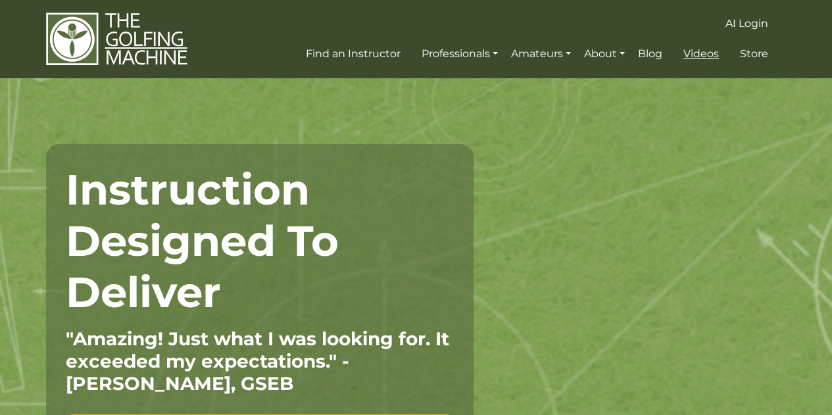
click at [705, 53] on span "Videos" at bounding box center [701, 53] width 36 height 12
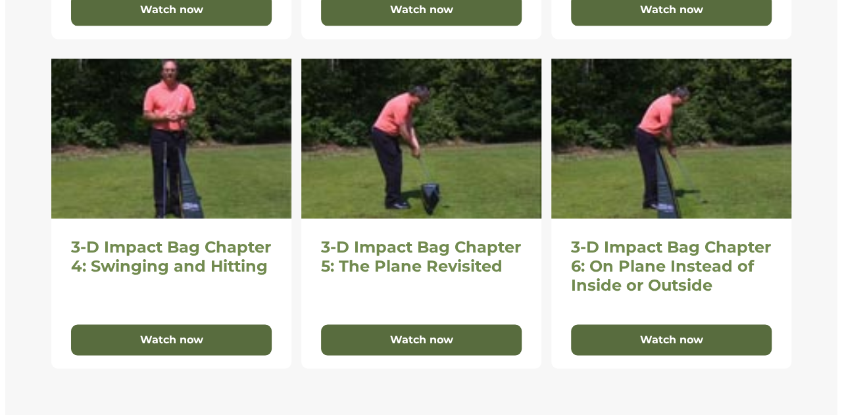
scroll to position [904, 0]
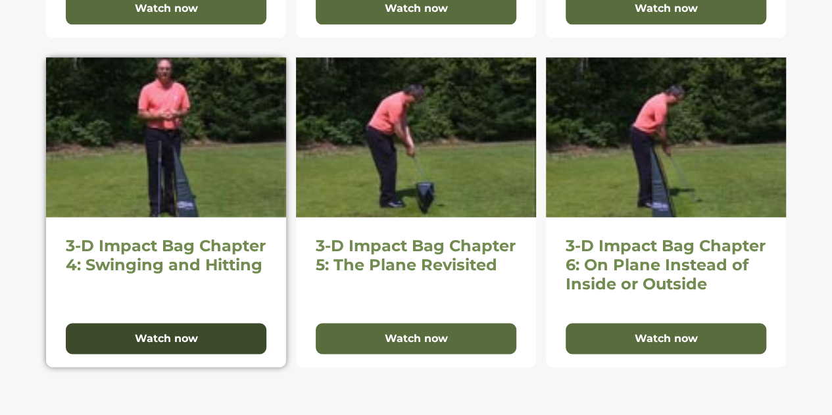
click at [153, 328] on button "Watch now" at bounding box center [166, 339] width 201 height 32
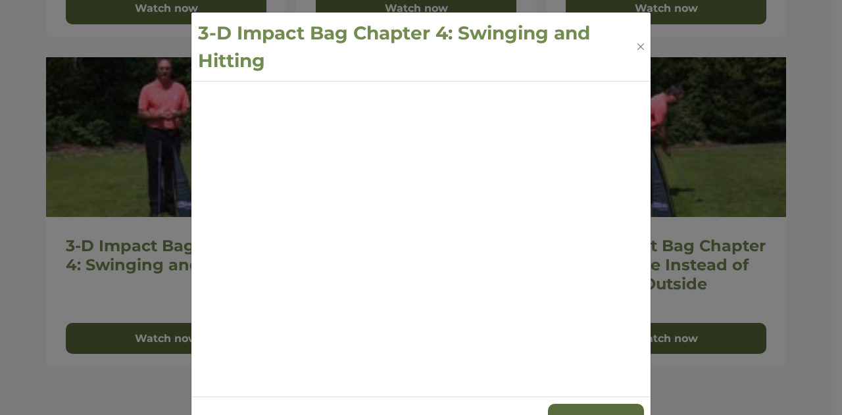
click at [555, 52] on h3 "3-D Impact Bag Chapter 4: Swinging and Hitting" at bounding box center [416, 46] width 437 height 55
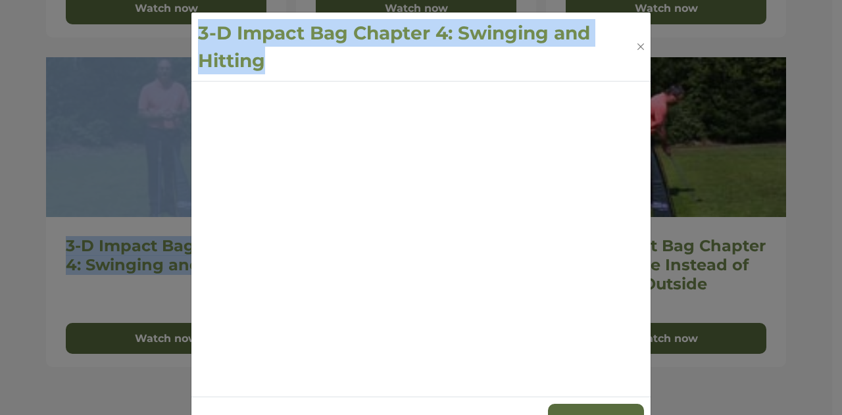
drag, startPoint x: 555, startPoint y: 52, endPoint x: 571, endPoint y: -26, distance: 79.8
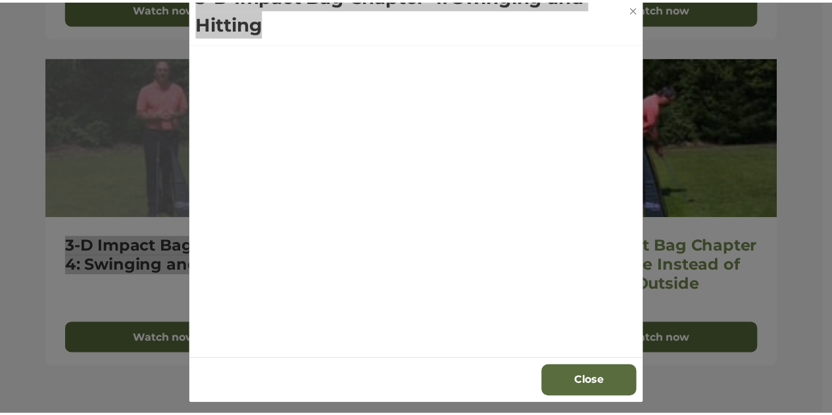
scroll to position [0, 0]
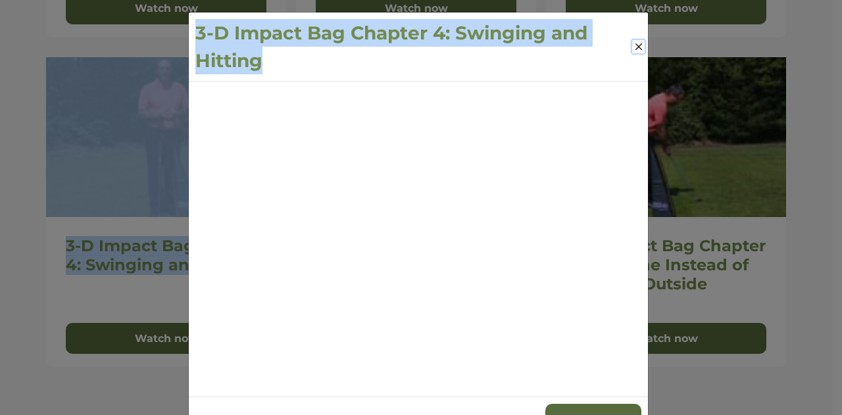
click at [632, 47] on button "Close" at bounding box center [638, 46] width 12 height 13
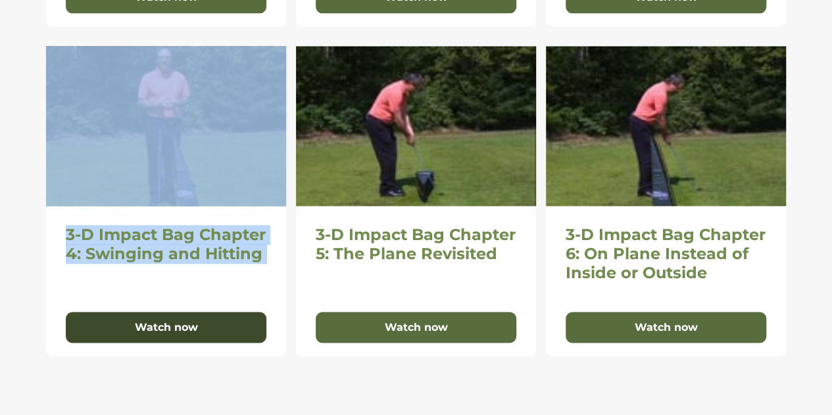
scroll to position [913, 0]
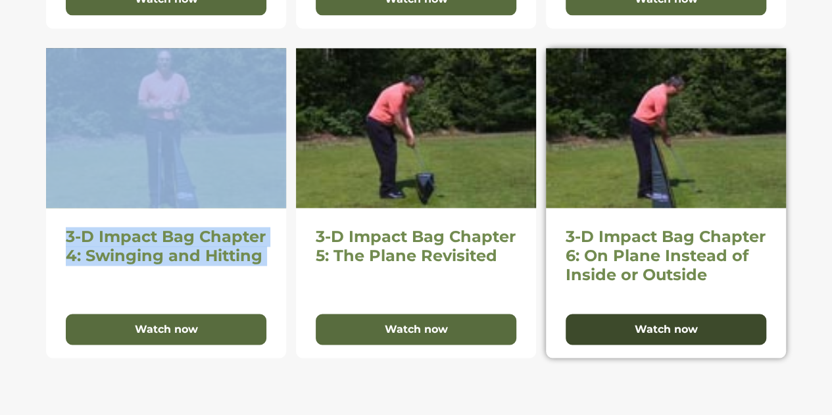
click at [669, 331] on button "Watch now" at bounding box center [666, 330] width 201 height 32
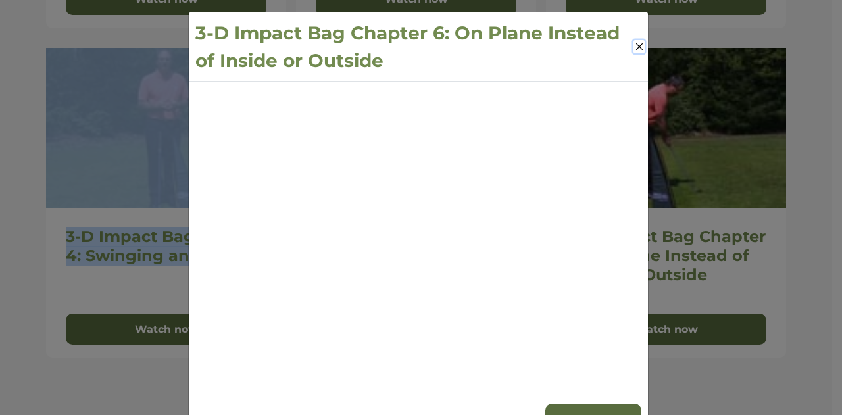
click at [635, 45] on button "Close" at bounding box center [638, 46] width 11 height 13
